Goal: Task Accomplishment & Management: Complete application form

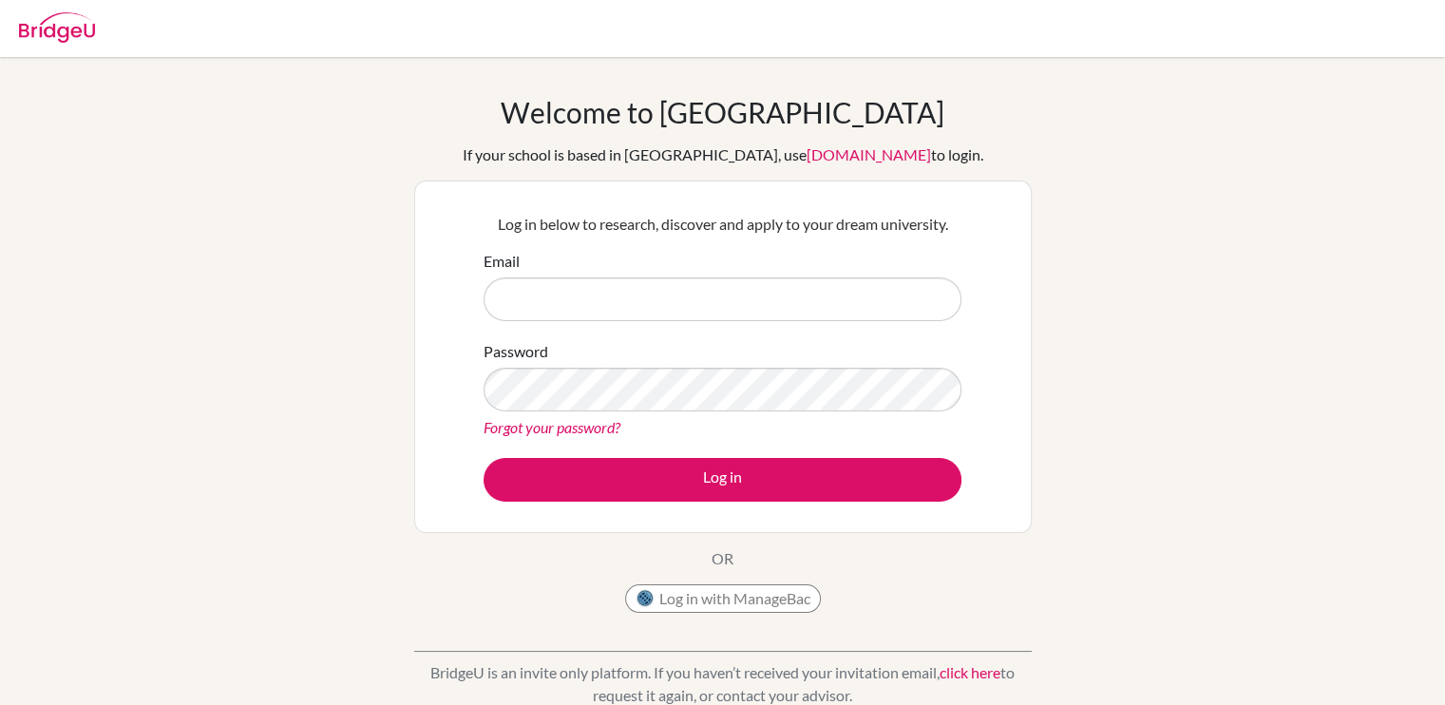
type input "[EMAIL_ADDRESS][DOMAIN_NAME]"
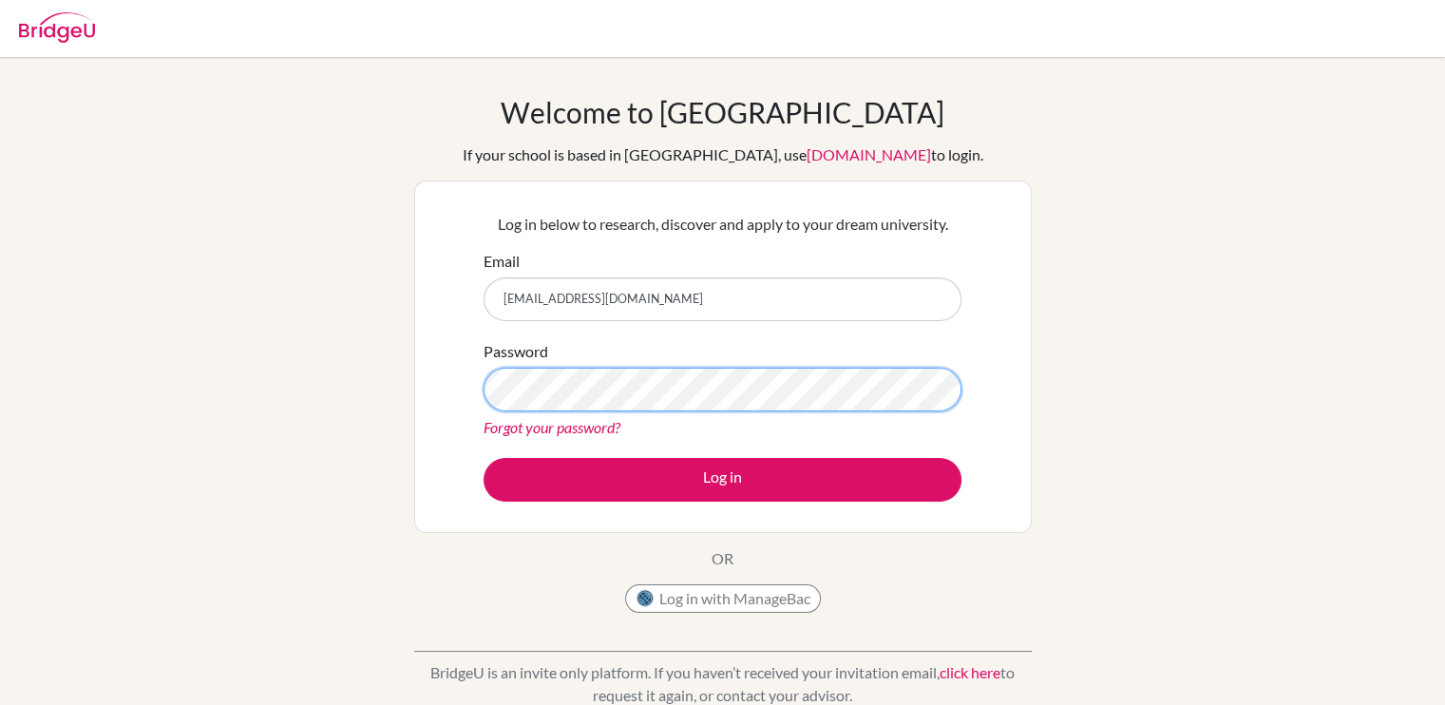
click at [483, 458] on button "Log in" at bounding box center [722, 480] width 478 height 44
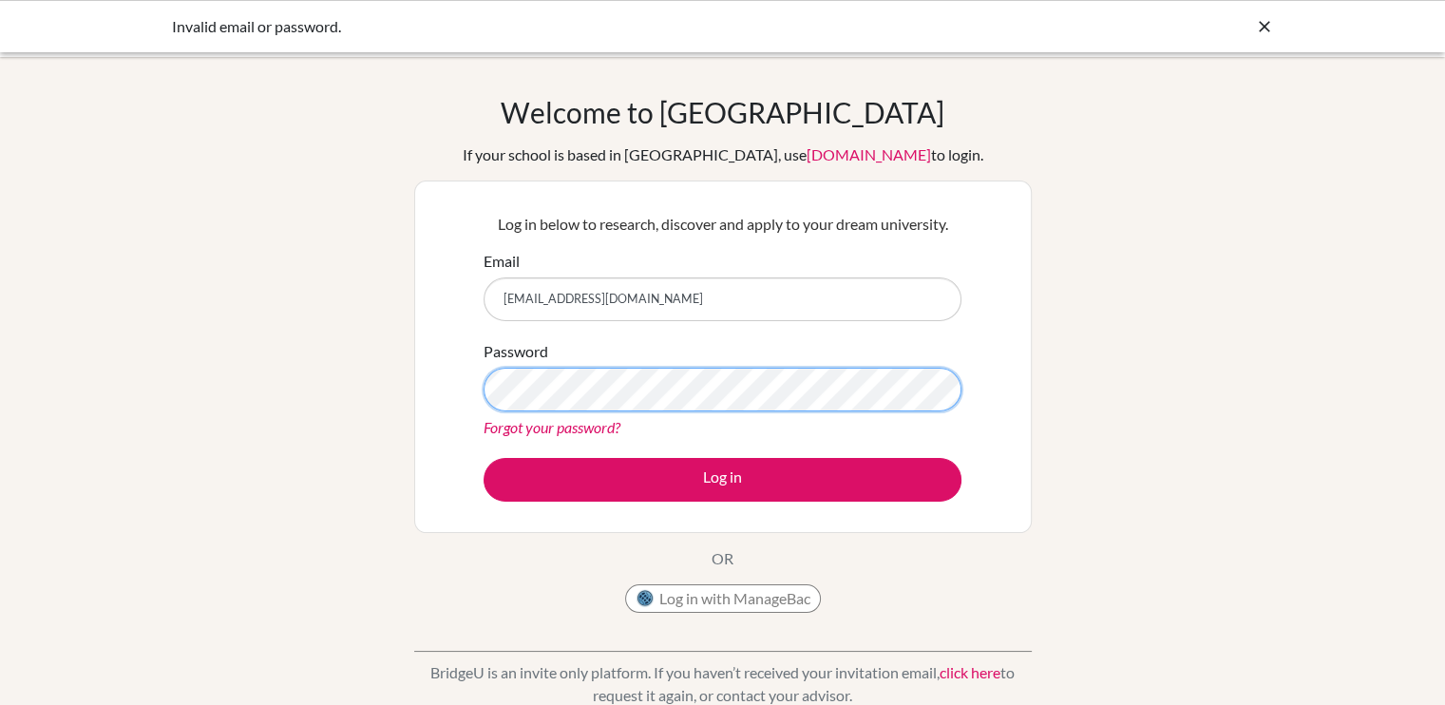
click at [483, 458] on button "Log in" at bounding box center [722, 480] width 478 height 44
